Goal: Check status

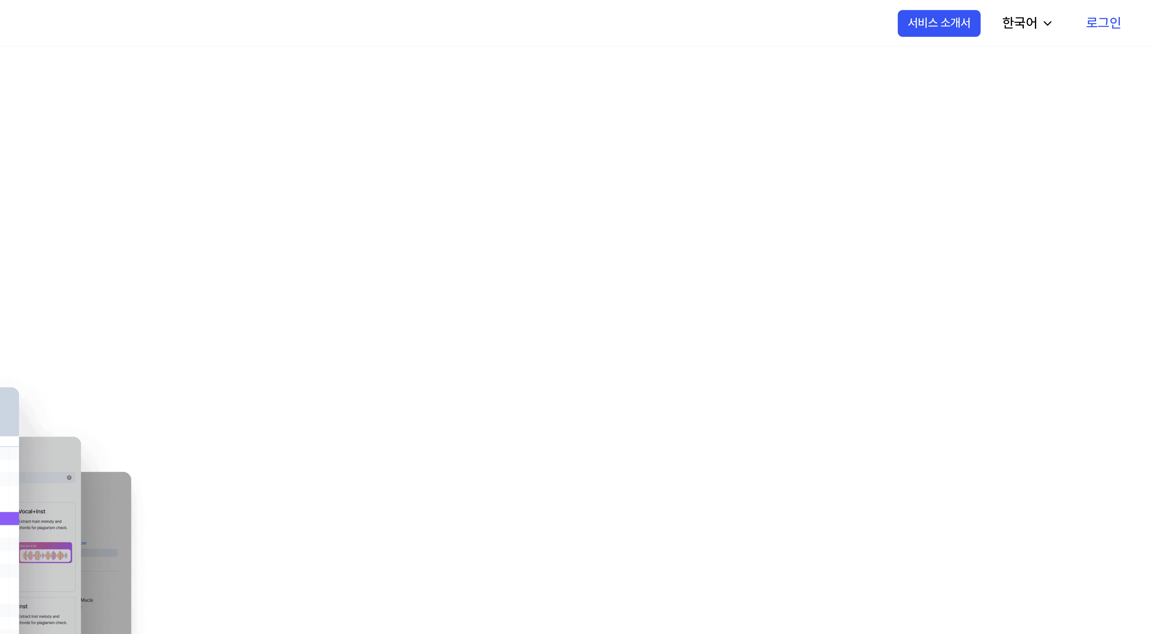
click at [1140, 12] on link "로그인" at bounding box center [1138, 9] width 25 height 19
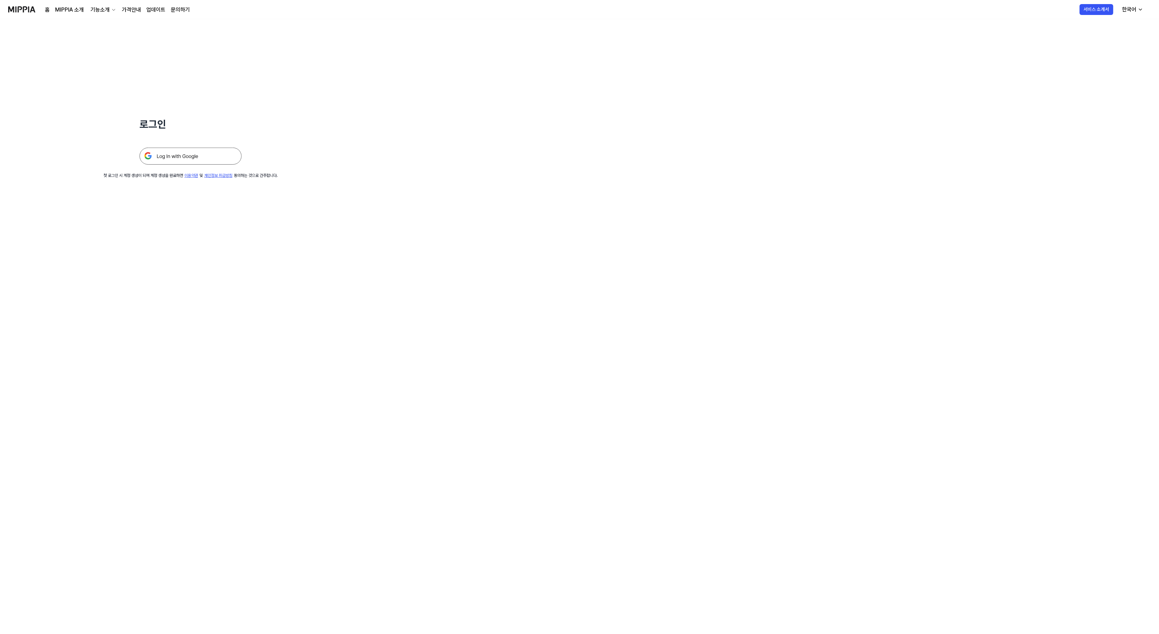
click at [198, 153] on img at bounding box center [191, 156] width 102 height 17
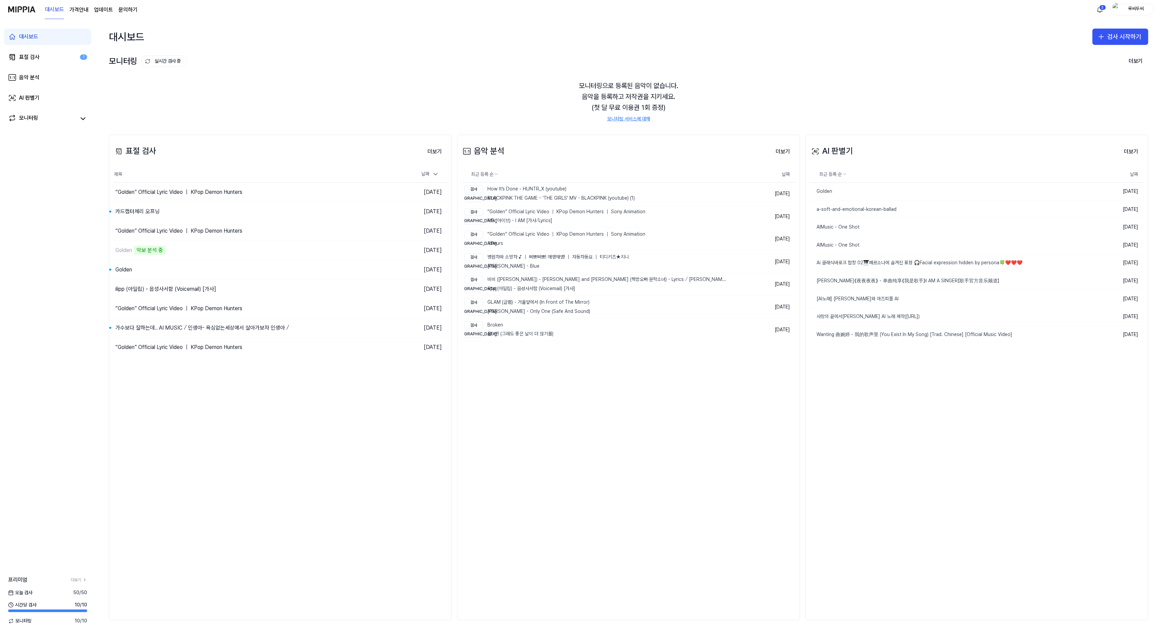
click at [875, 8] on div "대시보드 가격안내 업데이트 문의하기 2 루씨두씨" at bounding box center [580, 9] width 1145 height 19
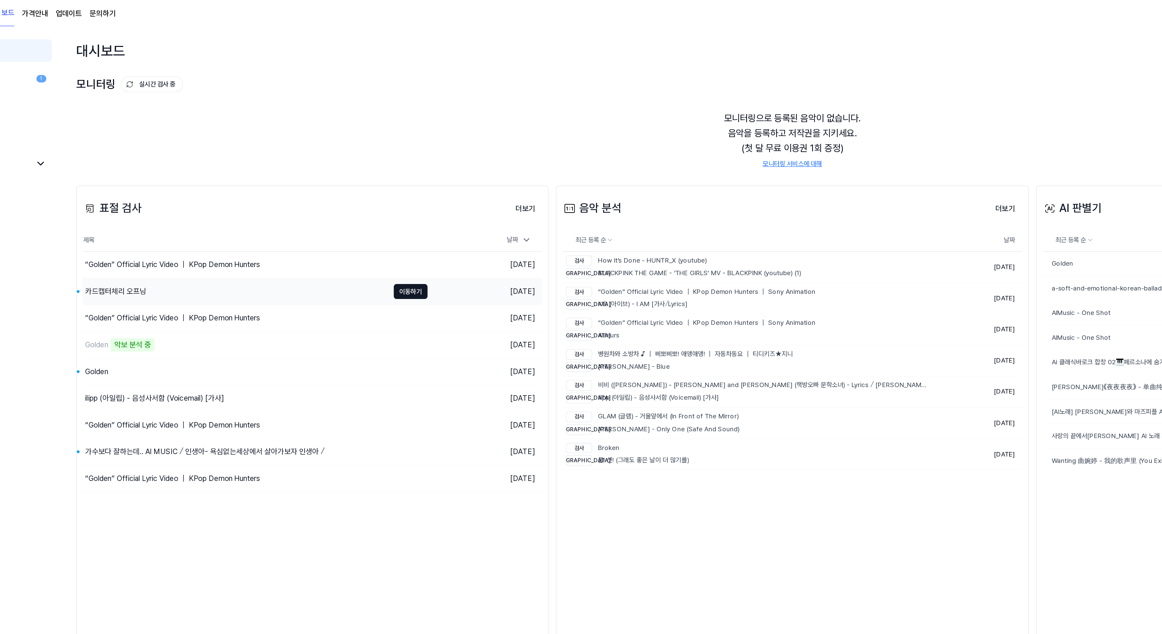
click at [125, 208] on div "카드캡터체리 오프닝" at bounding box center [137, 212] width 44 height 8
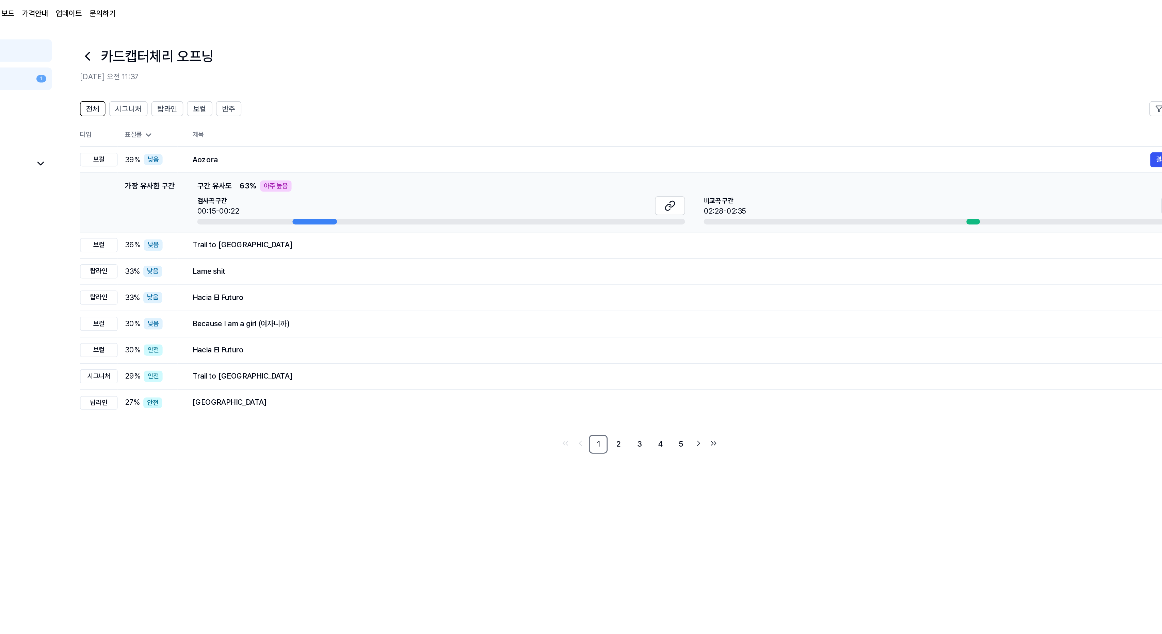
click at [220, 145] on span "검사곡 구간" at bounding box center [212, 146] width 30 height 7
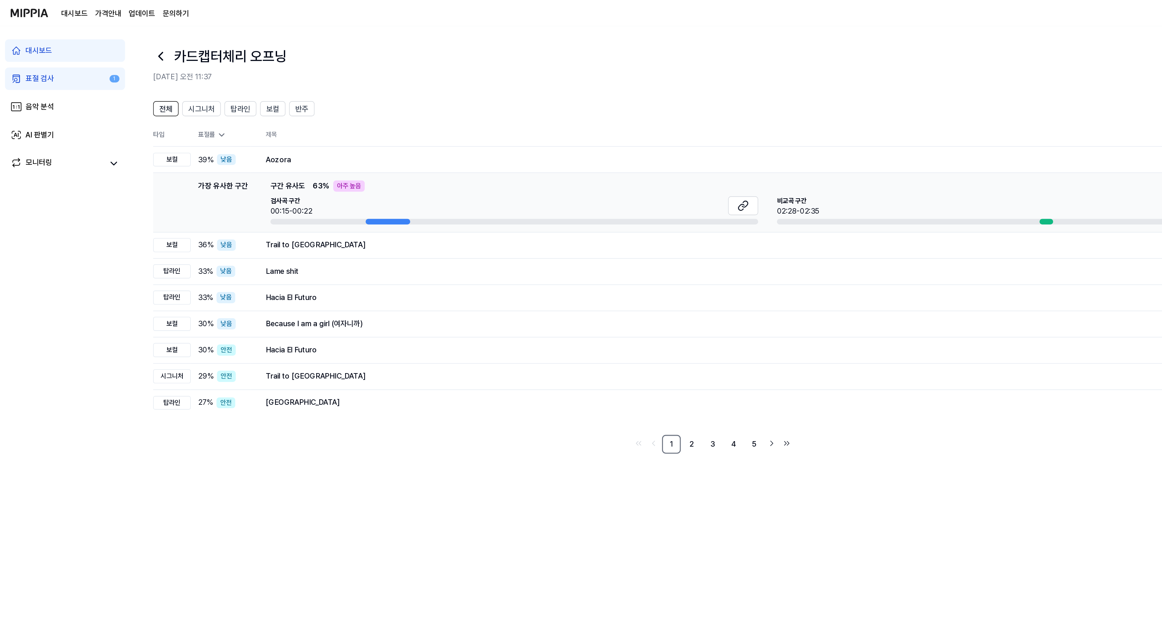
click at [63, 66] on div "대시보드 표절 검사 1 음악 분석 AI 판별기 모니터링" at bounding box center [47, 77] width 95 height 117
click at [69, 65] on link "표절 검사 1" at bounding box center [47, 57] width 87 height 16
